Goal: Navigation & Orientation: Find specific page/section

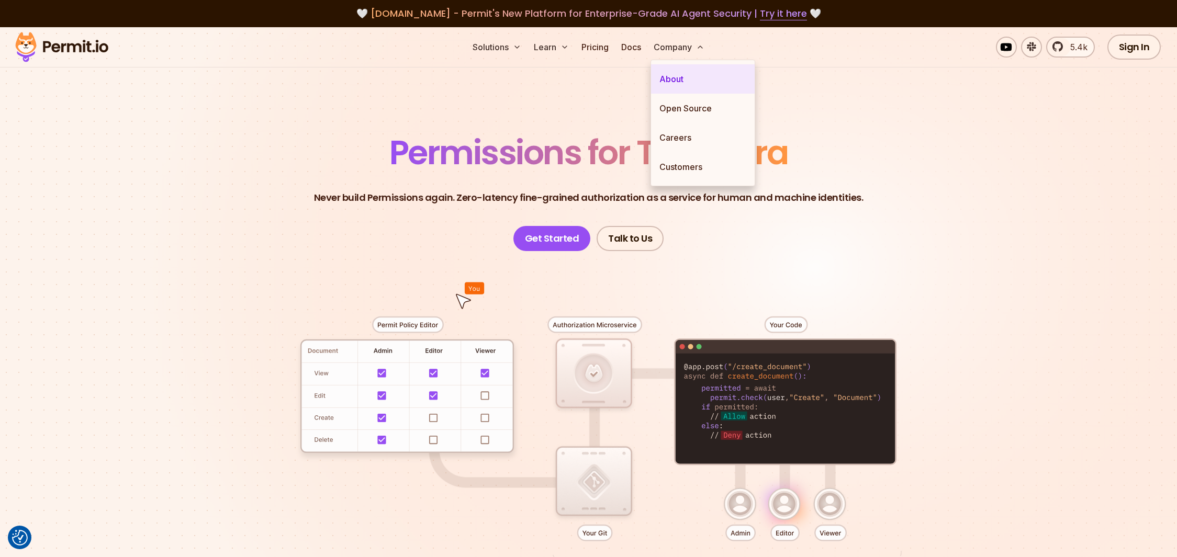
click at [673, 77] on link "About" at bounding box center [703, 78] width 104 height 29
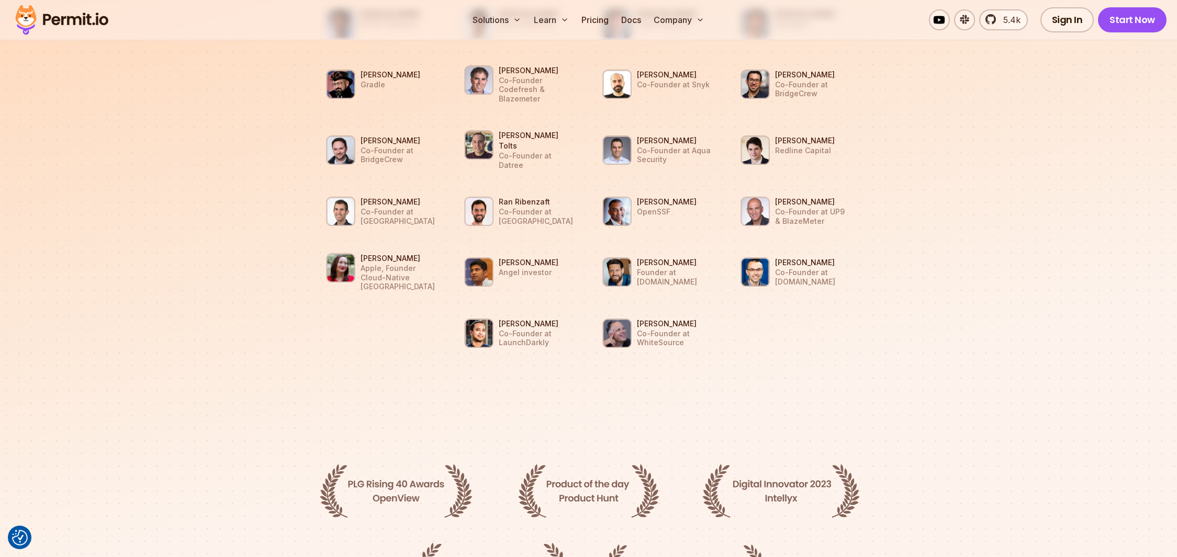
scroll to position [1137, 0]
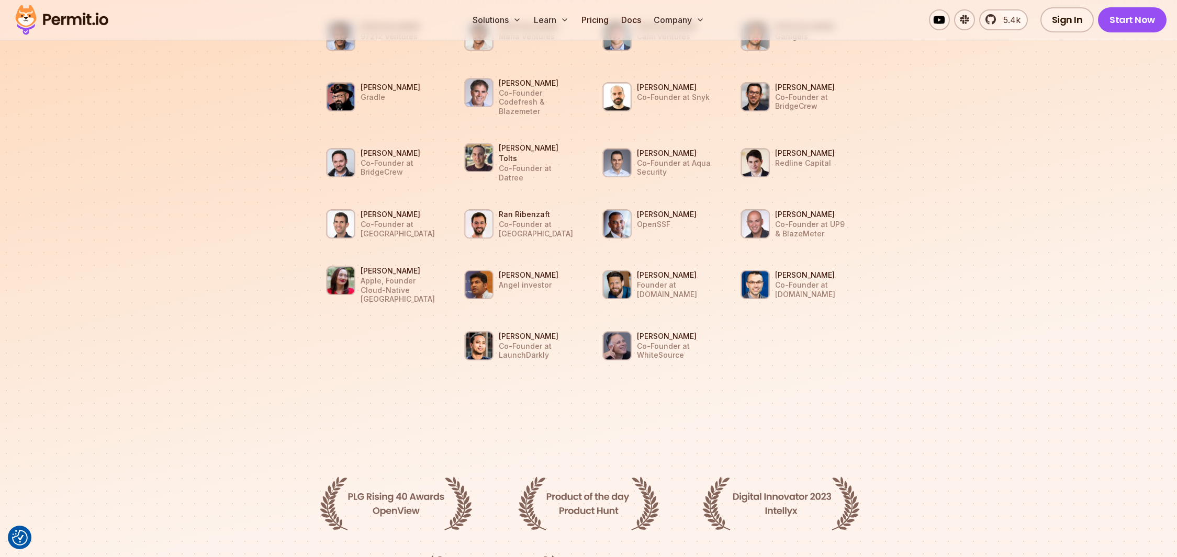
click at [88, 20] on img at bounding box center [61, 20] width 103 height 36
